Goal: Entertainment & Leisure: Consume media (video, audio)

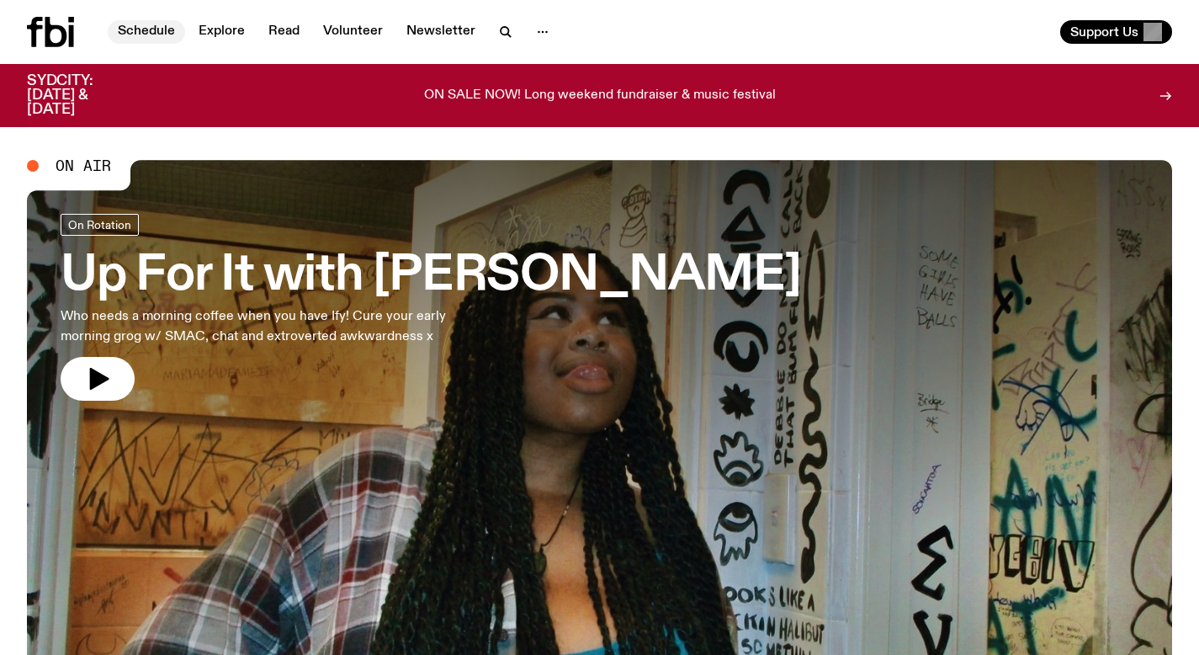
click at [131, 36] on link "Schedule" at bounding box center [146, 32] width 77 height 24
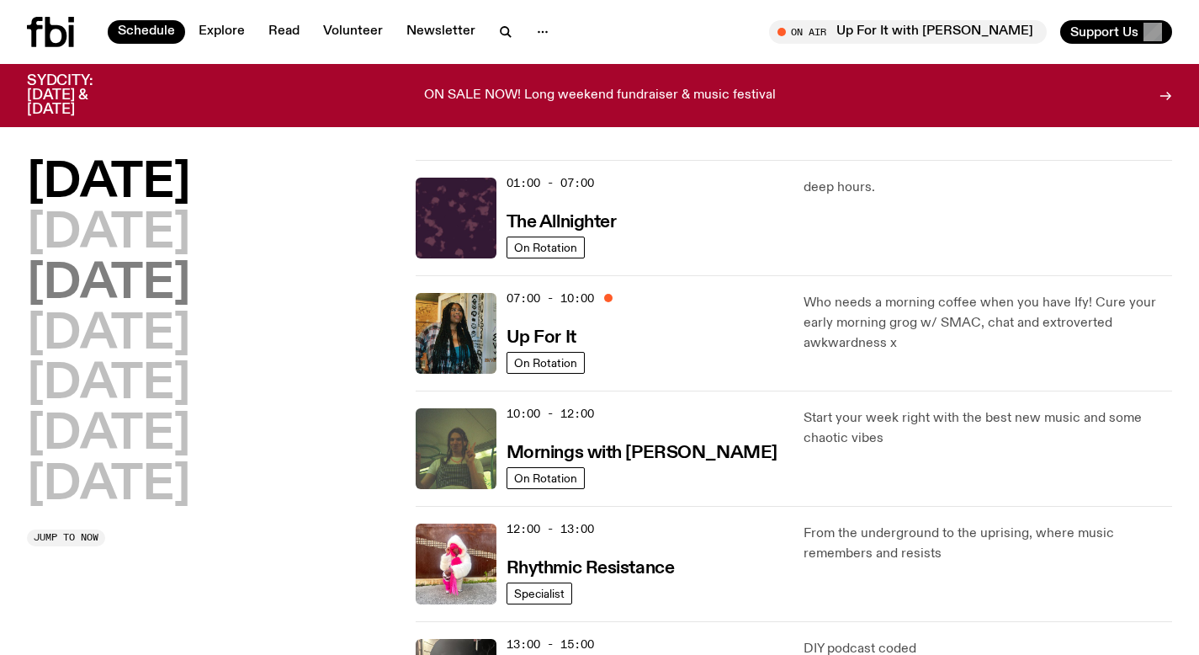
click at [190, 278] on h2 "[DATE]" at bounding box center [108, 284] width 163 height 47
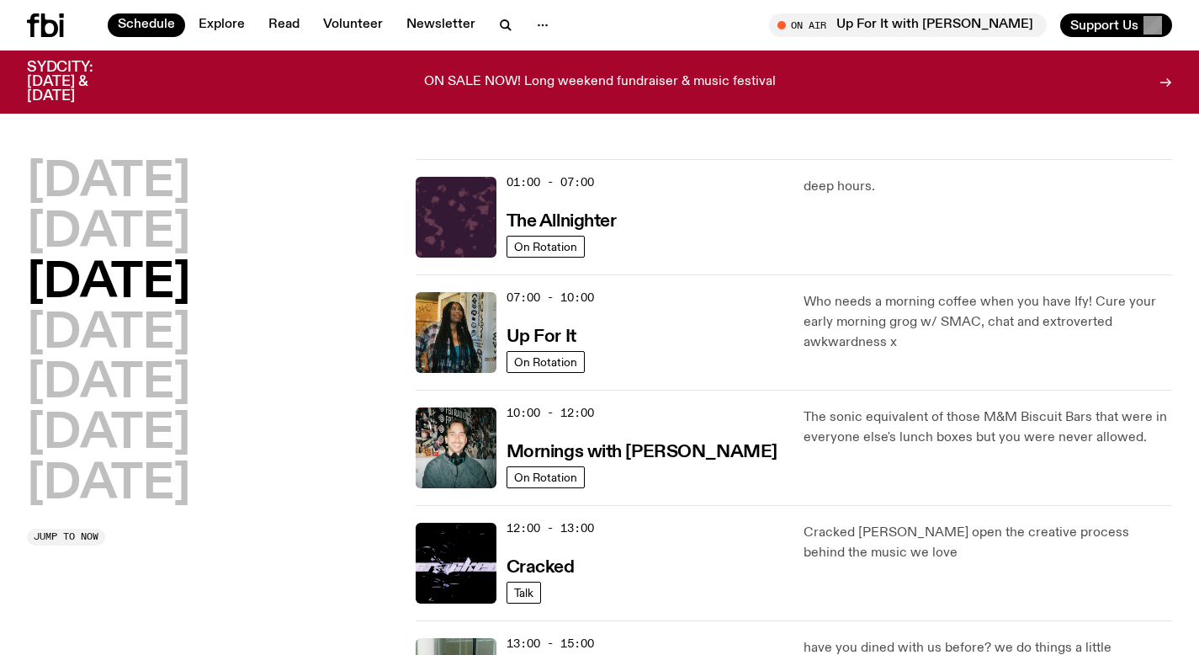
scroll to position [47, 0]
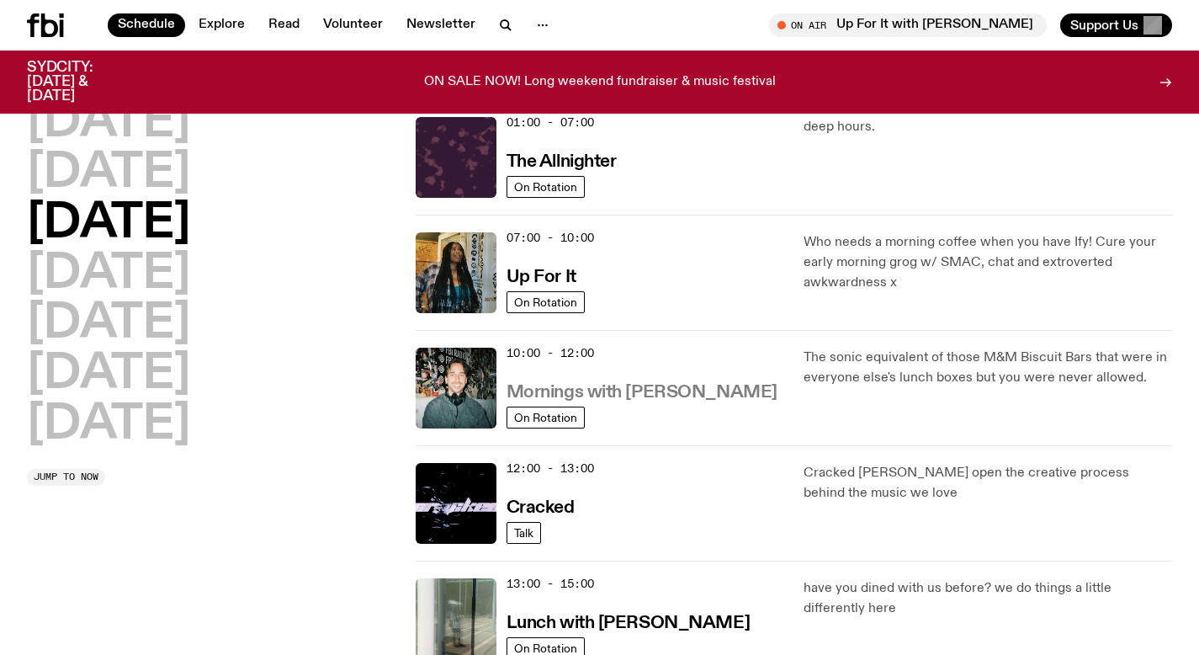
click at [656, 390] on h3 "Mornings with [PERSON_NAME]" at bounding box center [642, 393] width 271 height 18
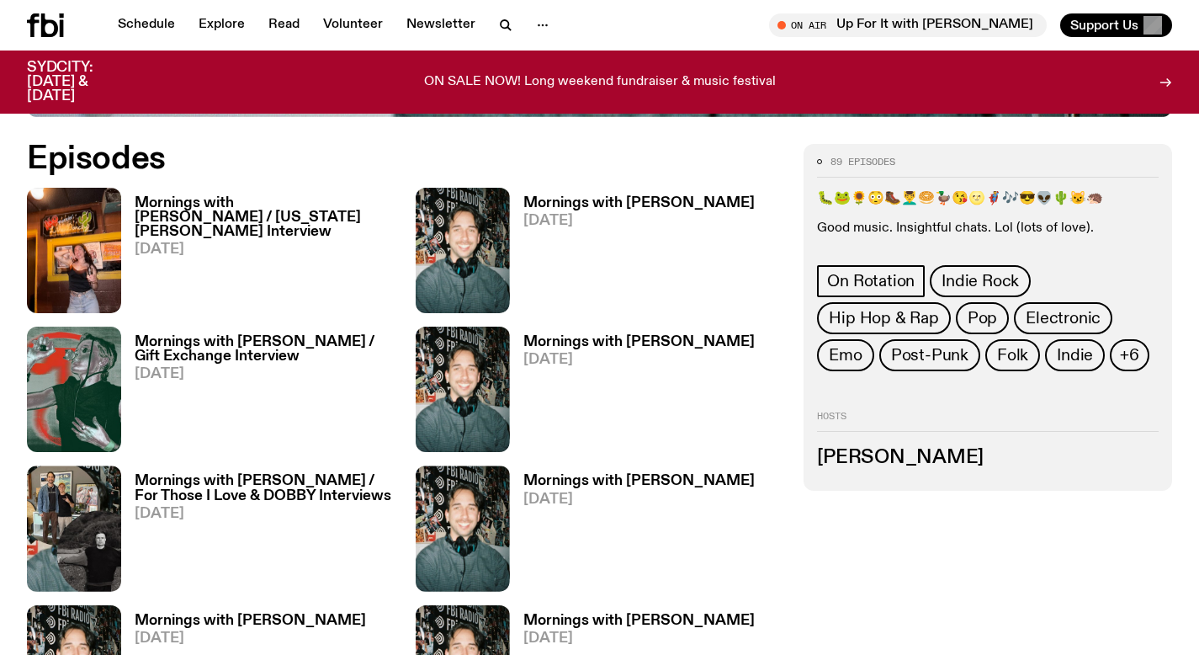
scroll to position [842, 0]
click at [233, 197] on h3 "Mornings with [PERSON_NAME] / [US_STATE][PERSON_NAME] Interview" at bounding box center [265, 218] width 261 height 43
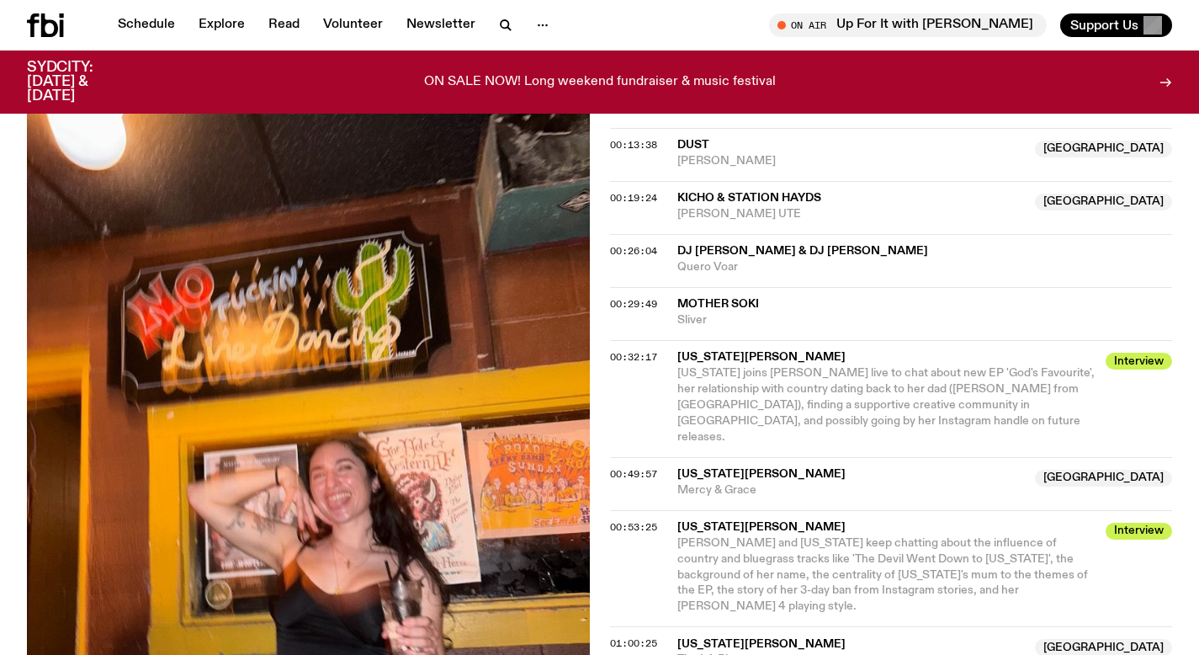
scroll to position [904, 0]
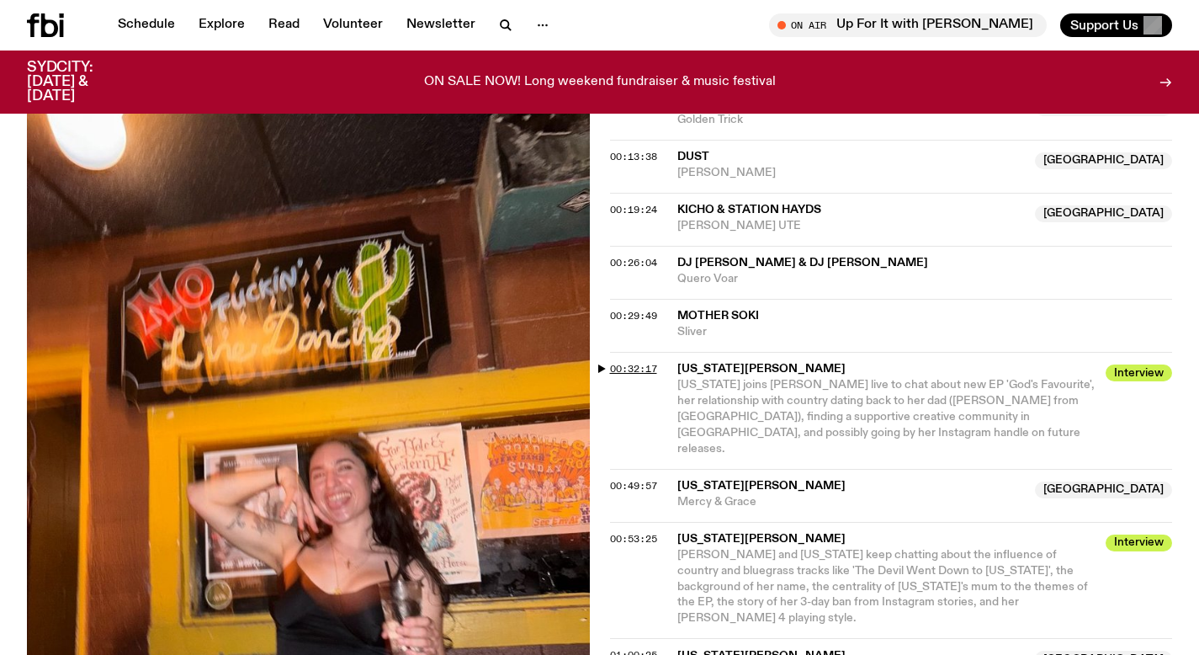
click at [619, 362] on span "00:32:17" at bounding box center [633, 368] width 47 height 13
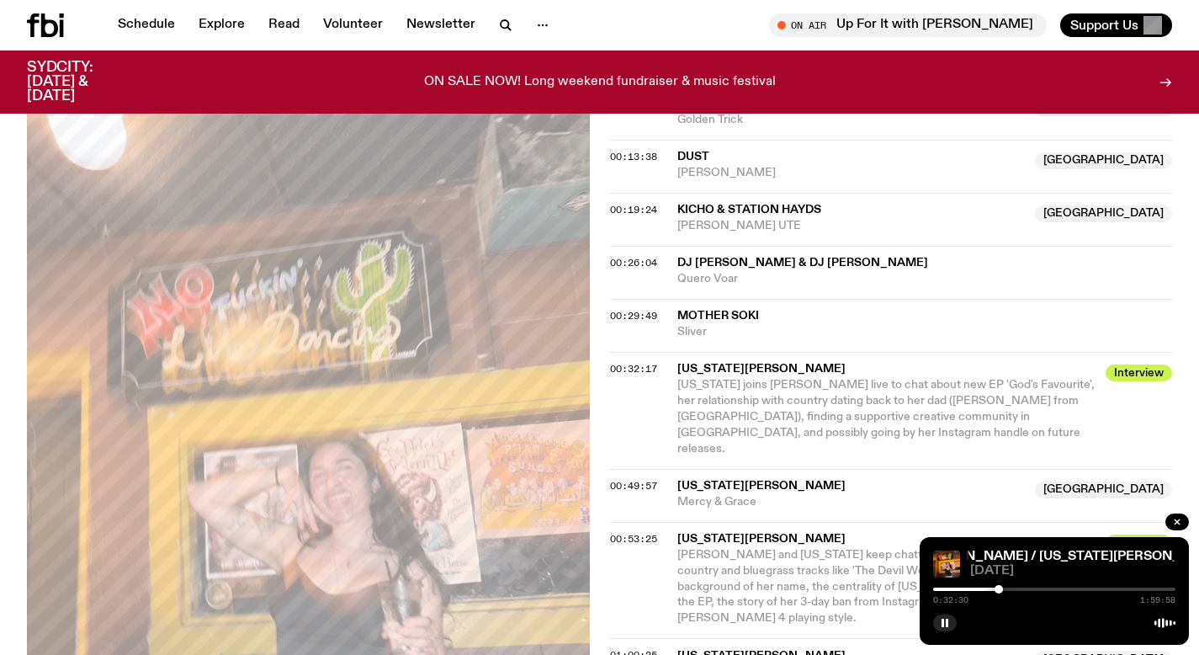
click at [1008, 589] on div at bounding box center [1054, 588] width 242 height 3
click at [940, 625] on icon "button" at bounding box center [945, 623] width 10 height 10
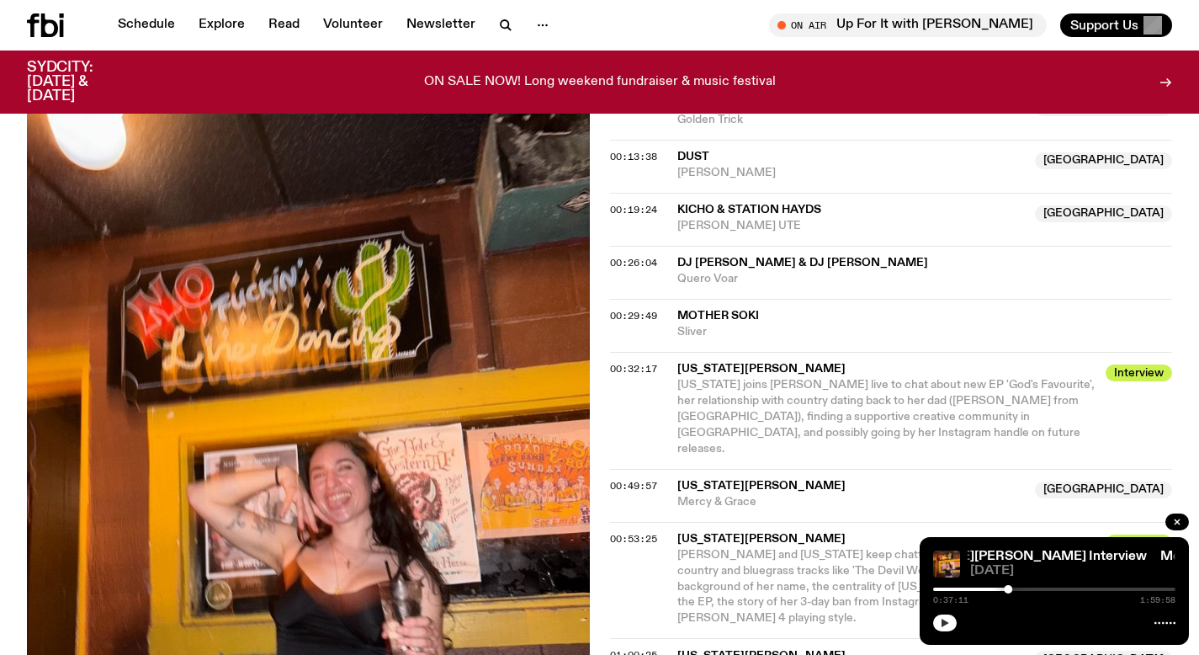
click at [945, 618] on icon "button" at bounding box center [945, 623] width 10 height 10
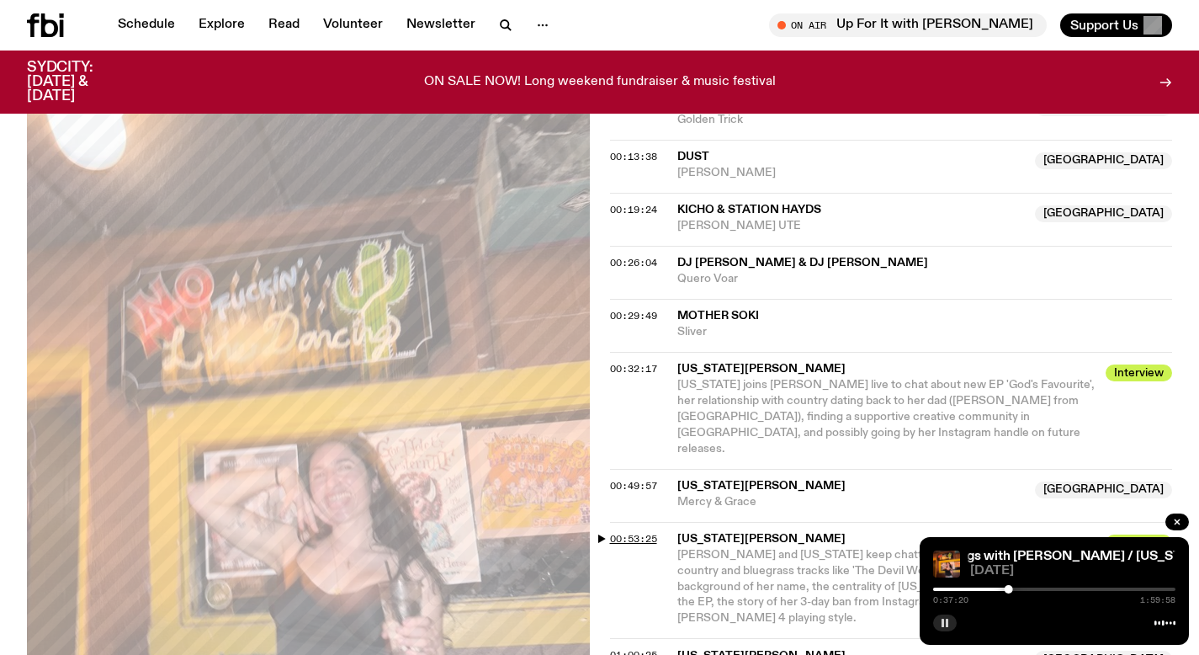
click at [625, 532] on span "00:53:25" at bounding box center [633, 538] width 47 height 13
click at [1046, 591] on div "0:53:34 1:59:58" at bounding box center [1054, 594] width 242 height 20
click at [1046, 591] on div "0:53:35 1:59:58" at bounding box center [1054, 594] width 242 height 20
click at [1044, 592] on div at bounding box center [1043, 589] width 8 height 8
click at [1046, 589] on div at bounding box center [1046, 589] width 8 height 8
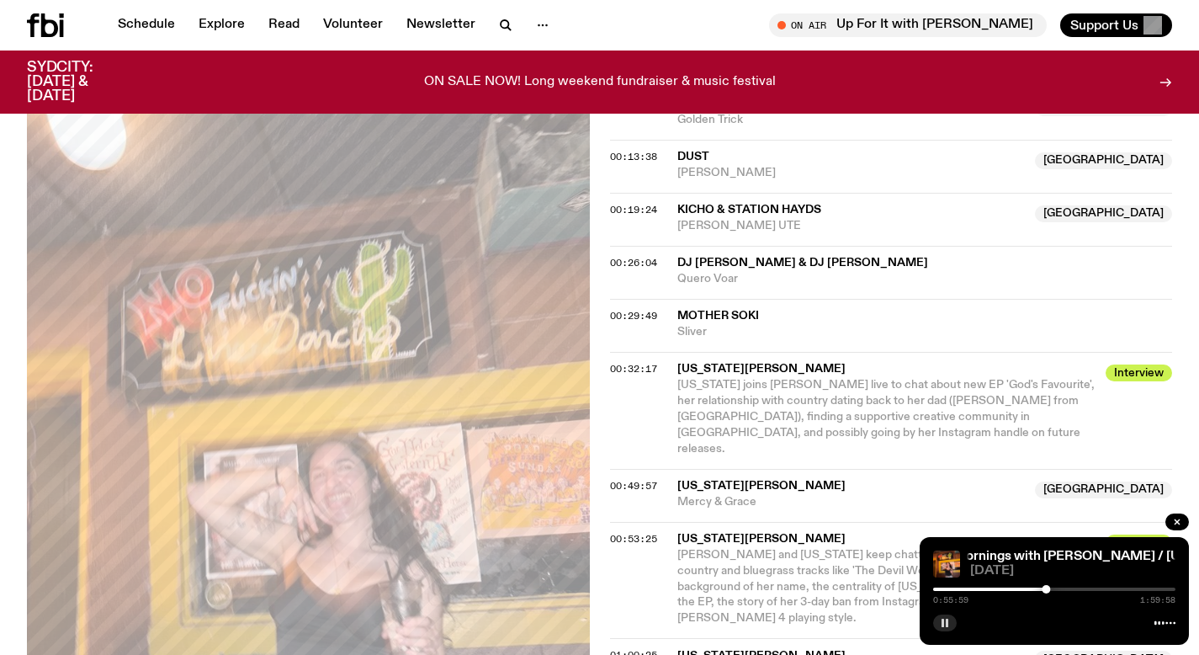
click at [1054, 593] on div "0:55:59 1:59:58" at bounding box center [1054, 594] width 242 height 20
click at [1002, 592] on div "0:56:00 1:59:58" at bounding box center [1054, 594] width 242 height 20
click at [624, 362] on span "00:32:17" at bounding box center [633, 368] width 47 height 13
click at [1016, 587] on div "0:32:17 1:59:58" at bounding box center [1054, 594] width 242 height 20
click at [1015, 592] on div "0:32:18 1:59:58" at bounding box center [1054, 594] width 242 height 20
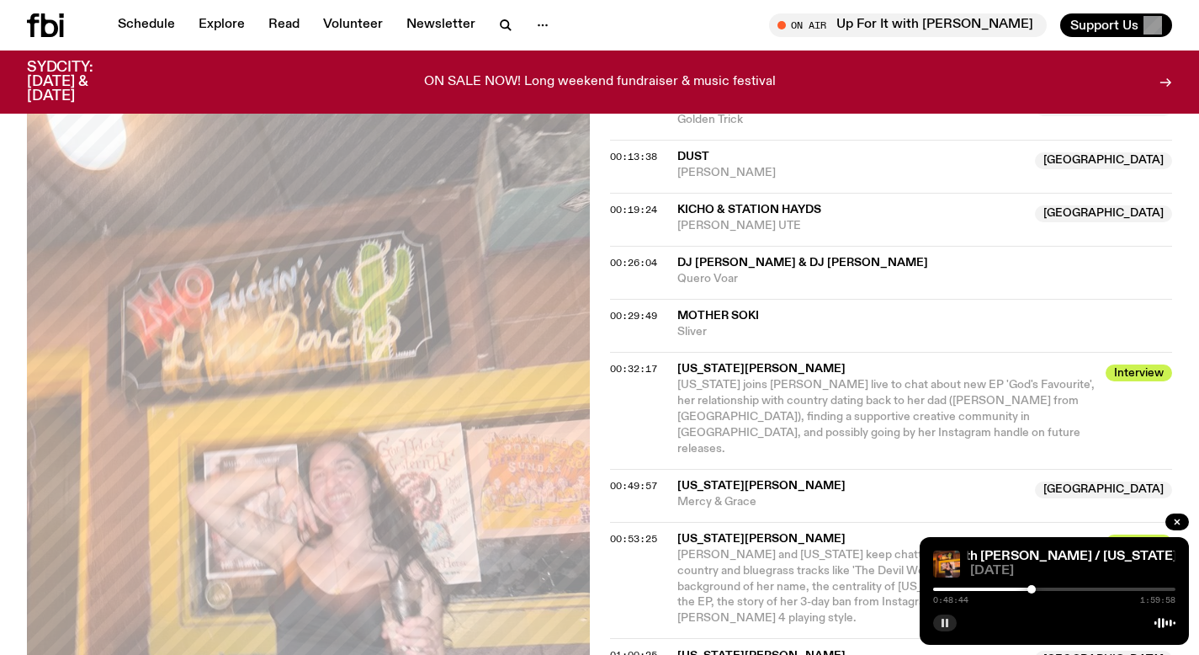
drag, startPoint x: 1000, startPoint y: 587, endPoint x: 1030, endPoint y: 592, distance: 30.6
click at [1033, 591] on div at bounding box center [1032, 589] width 8 height 8
click at [1025, 591] on div at bounding box center [1025, 589] width 8 height 8
click at [1023, 589] on div at bounding box center [1023, 589] width 8 height 8
click at [1018, 592] on div at bounding box center [1019, 589] width 8 height 8
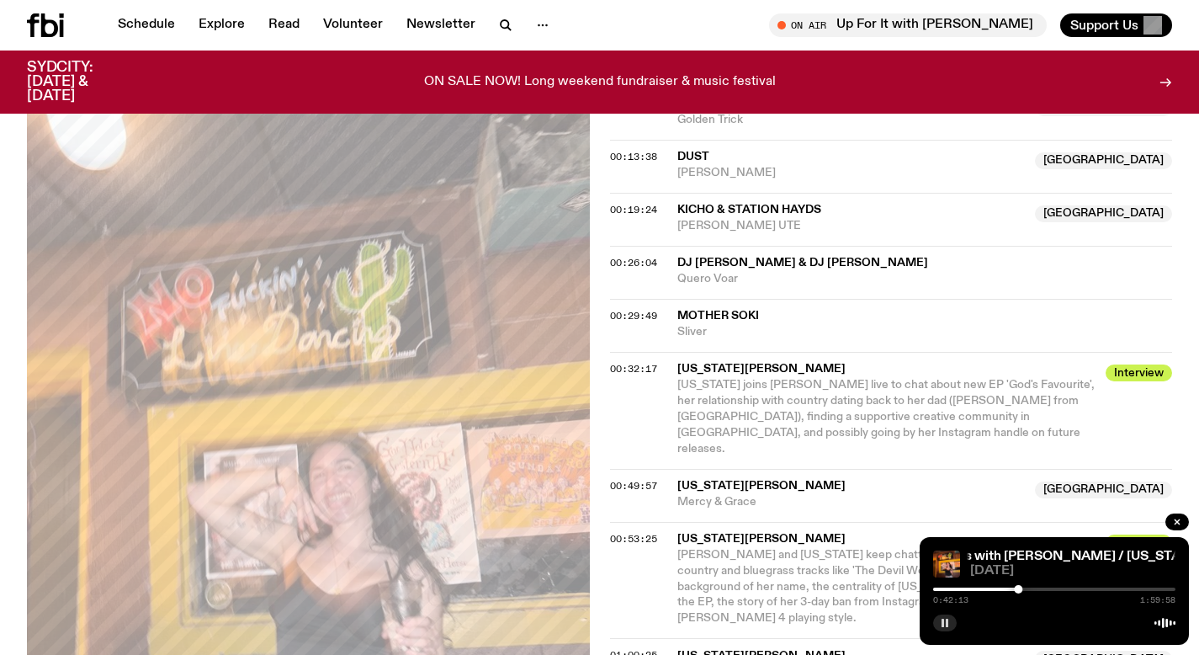
click at [1021, 593] on div "0:42:13 1:59:58" at bounding box center [1054, 594] width 242 height 20
click at [1022, 590] on div at bounding box center [1022, 589] width 8 height 8
click at [1017, 591] on div at bounding box center [1018, 589] width 8 height 8
drag, startPoint x: 1016, startPoint y: 590, endPoint x: 1029, endPoint y: 590, distance: 13.5
click at [1029, 590] on div at bounding box center [1029, 589] width 8 height 8
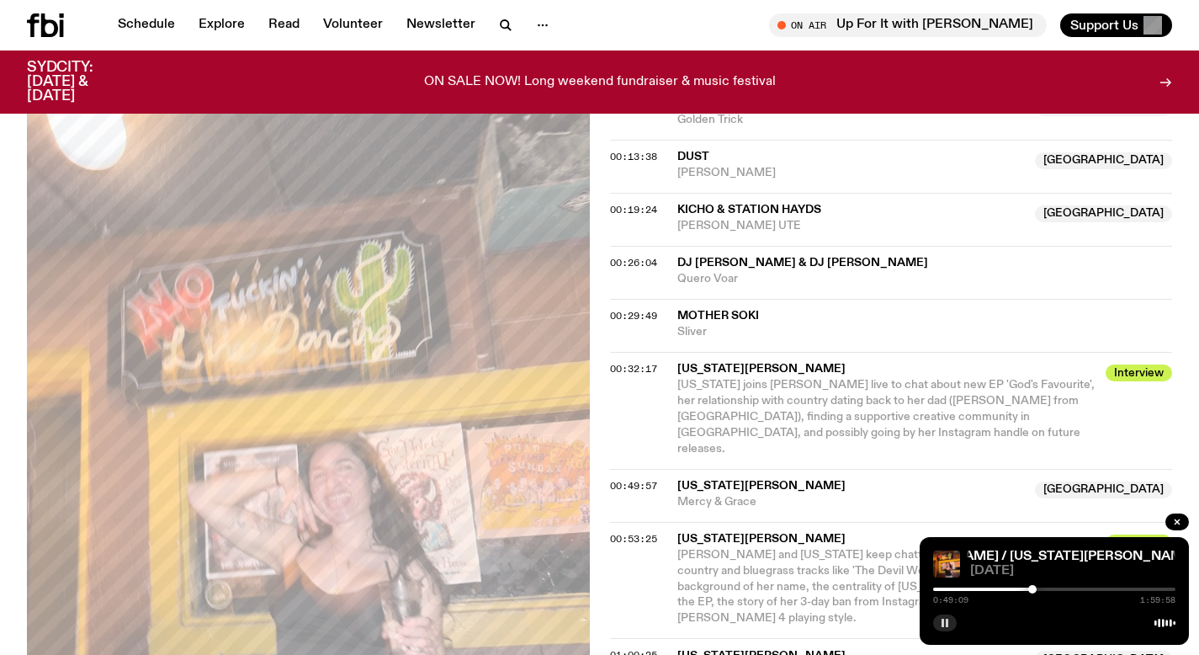
click at [1034, 590] on div at bounding box center [1033, 589] width 8 height 8
click at [1029, 591] on div at bounding box center [1028, 589] width 8 height 8
click at [1020, 590] on div at bounding box center [908, 588] width 242 height 3
click at [1013, 589] on div at bounding box center [899, 588] width 242 height 3
click at [1023, 589] on div at bounding box center [1054, 588] width 242 height 3
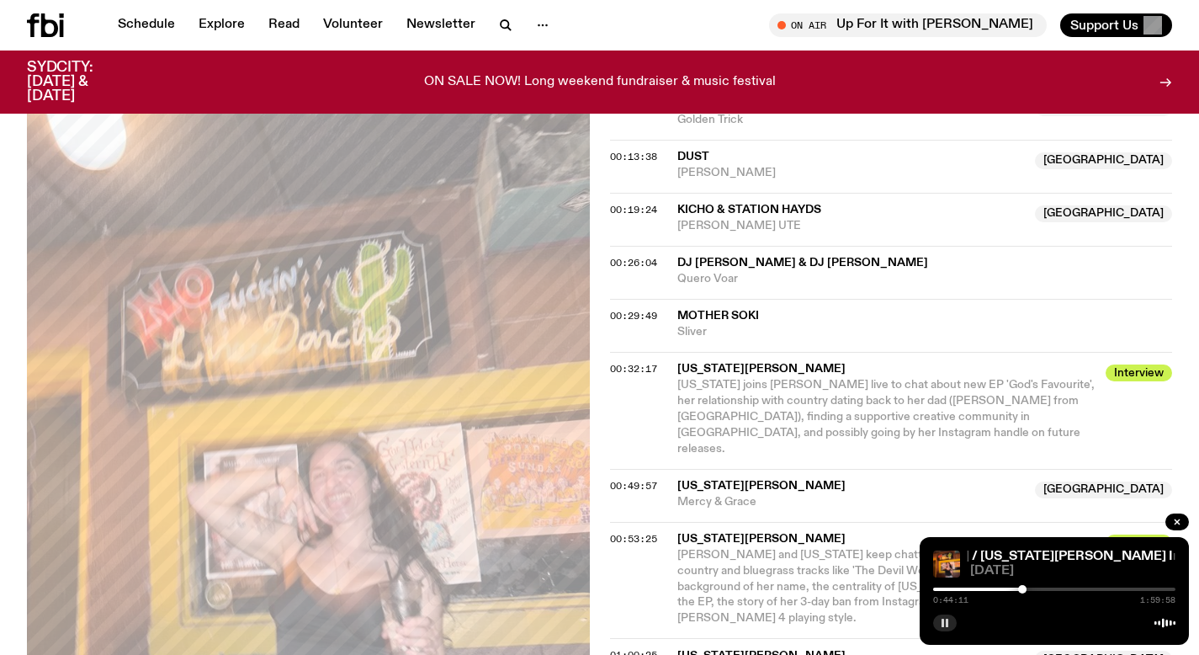
click at [1029, 589] on div at bounding box center [1054, 588] width 242 height 3
click at [952, 622] on button "button" at bounding box center [945, 622] width 24 height 17
